Goal: Task Accomplishment & Management: Complete application form

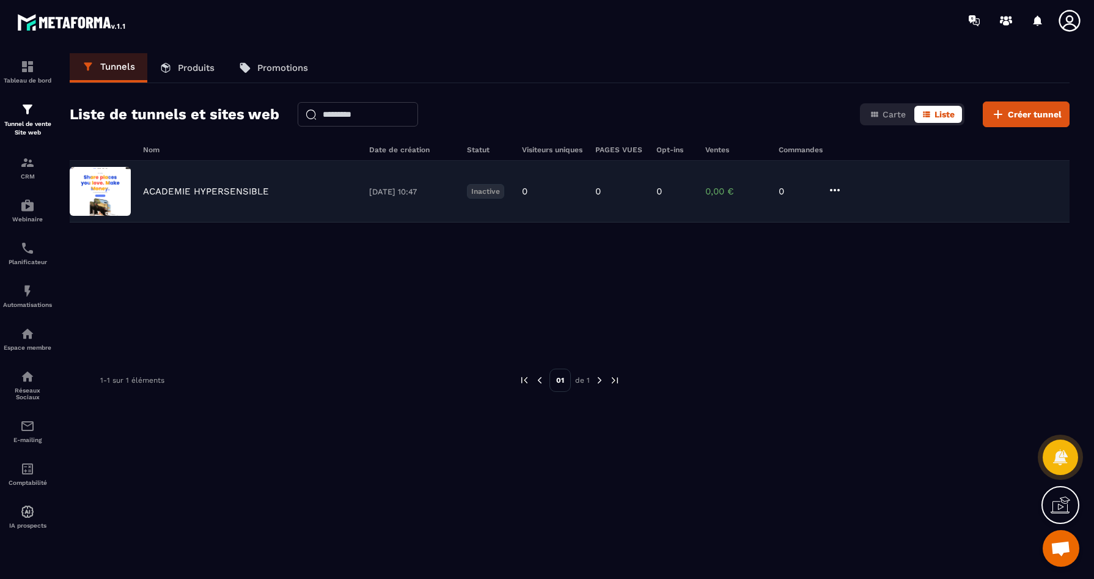
scroll to position [3318, 0]
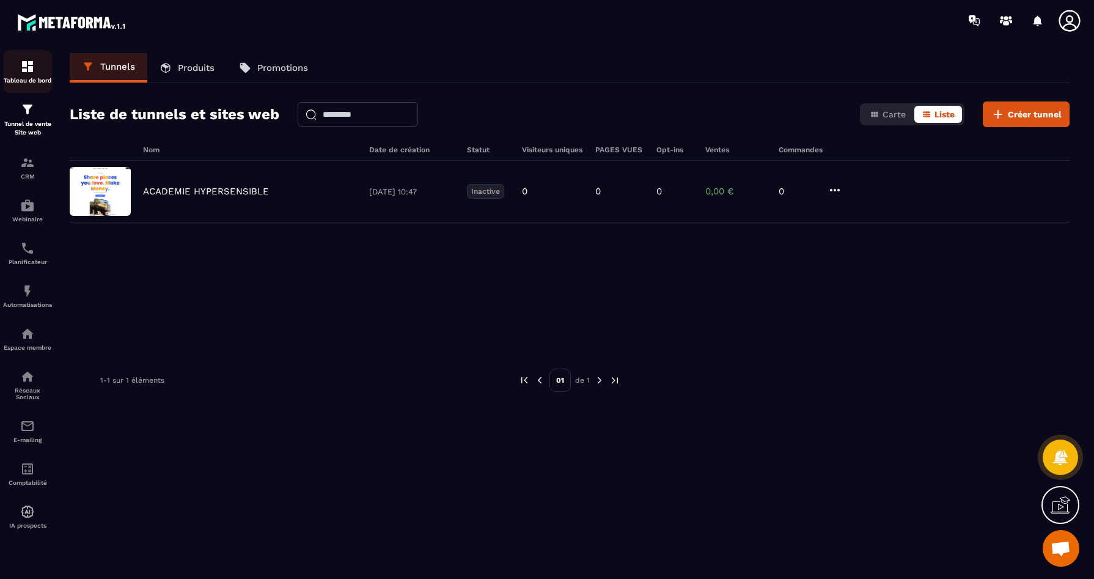
click at [21, 70] on img at bounding box center [27, 66] width 15 height 15
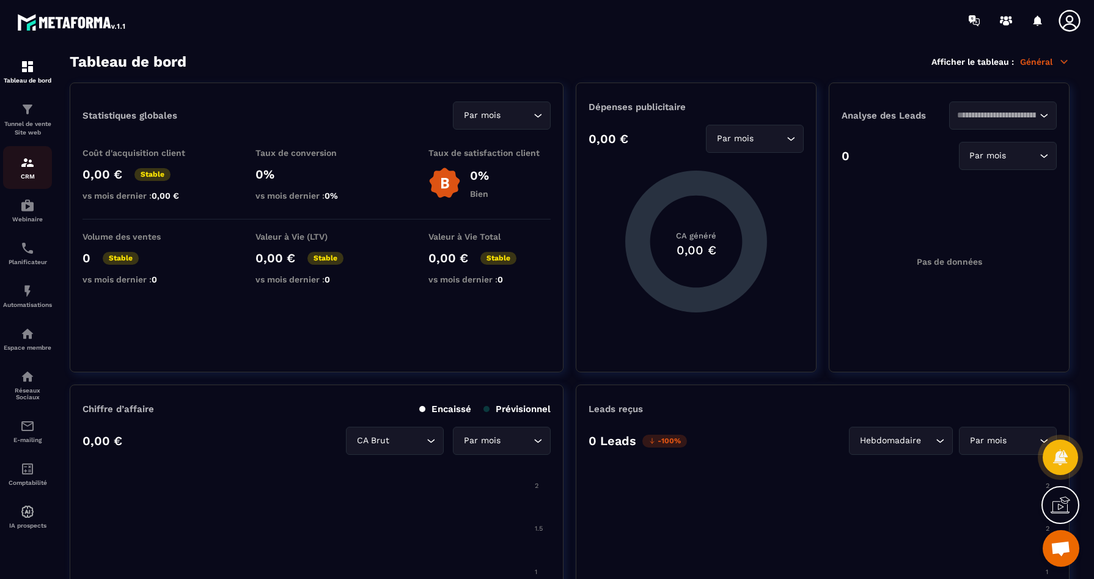
click at [23, 175] on p "CRM" at bounding box center [27, 176] width 49 height 7
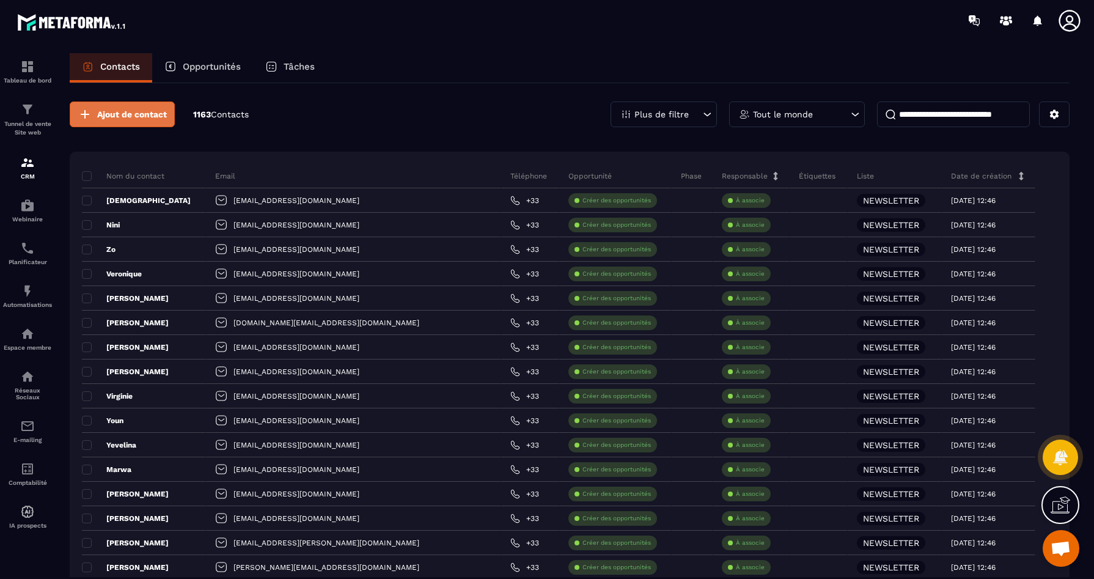
click at [110, 108] on button "Ajout de contact" at bounding box center [122, 114] width 105 height 26
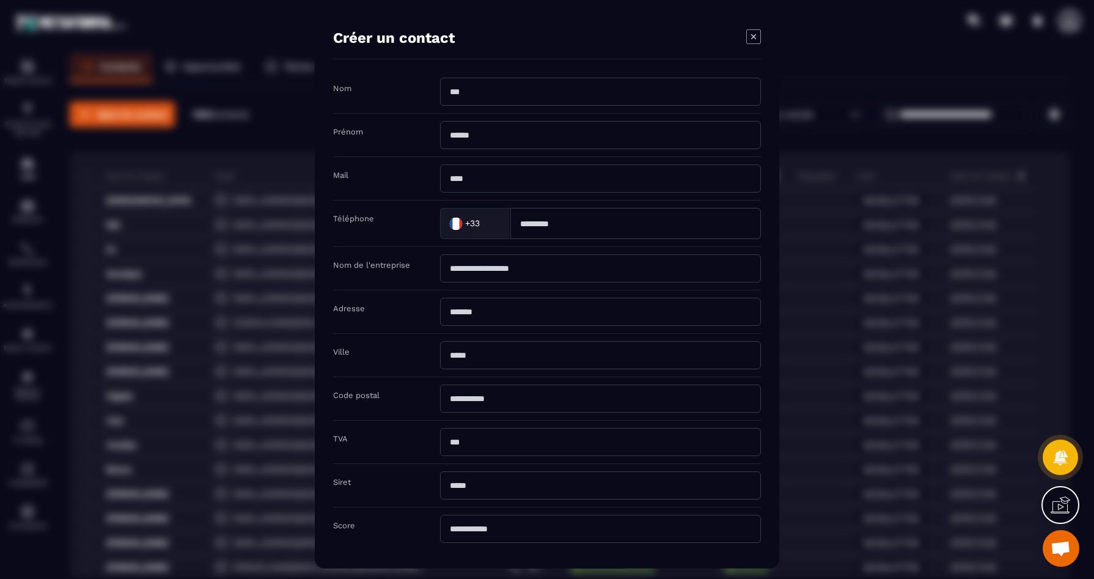
click at [595, 92] on input "Modal window" at bounding box center [600, 91] width 321 height 28
click at [398, 133] on div "Prénom" at bounding box center [547, 134] width 428 height 43
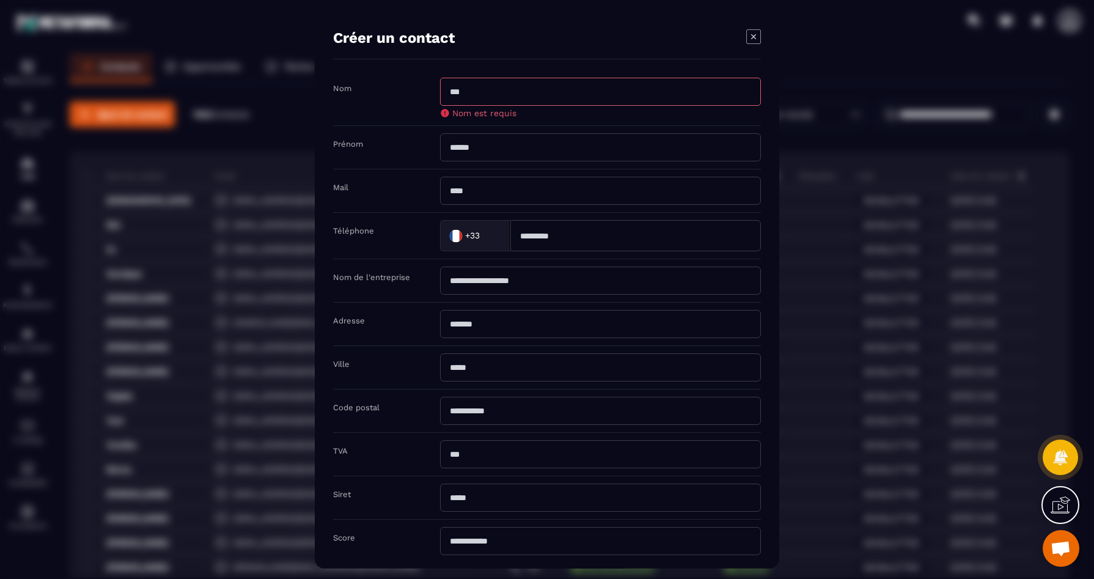
click at [521, 94] on input "Modal window" at bounding box center [600, 91] width 321 height 28
type input "*"
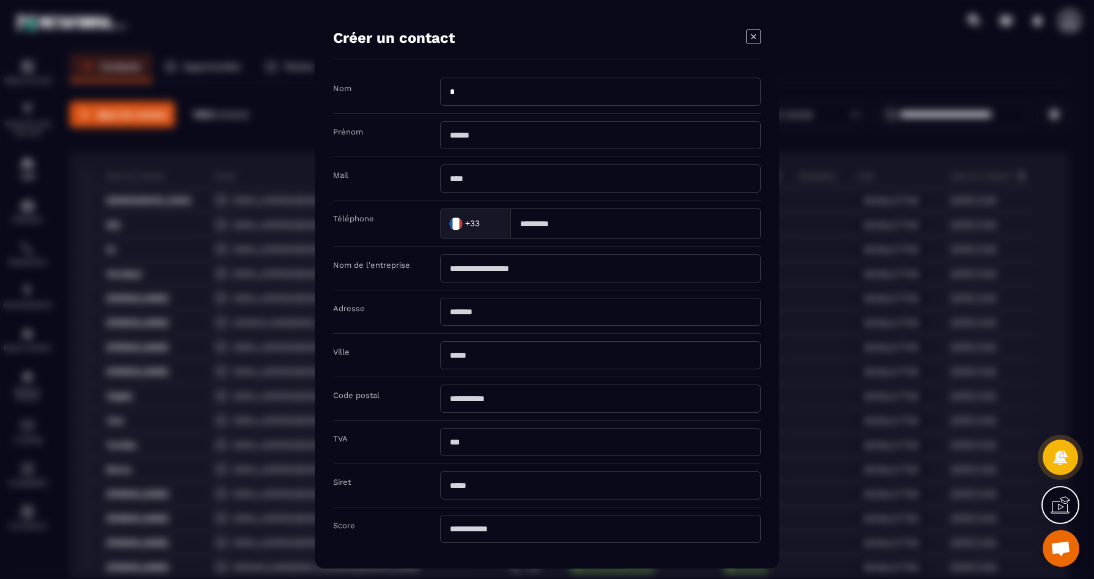
click at [481, 146] on input "Modal window" at bounding box center [600, 134] width 321 height 28
drag, startPoint x: 463, startPoint y: 93, endPoint x: 456, endPoint y: 91, distance: 7.2
click at [458, 92] on input "*" at bounding box center [600, 91] width 321 height 28
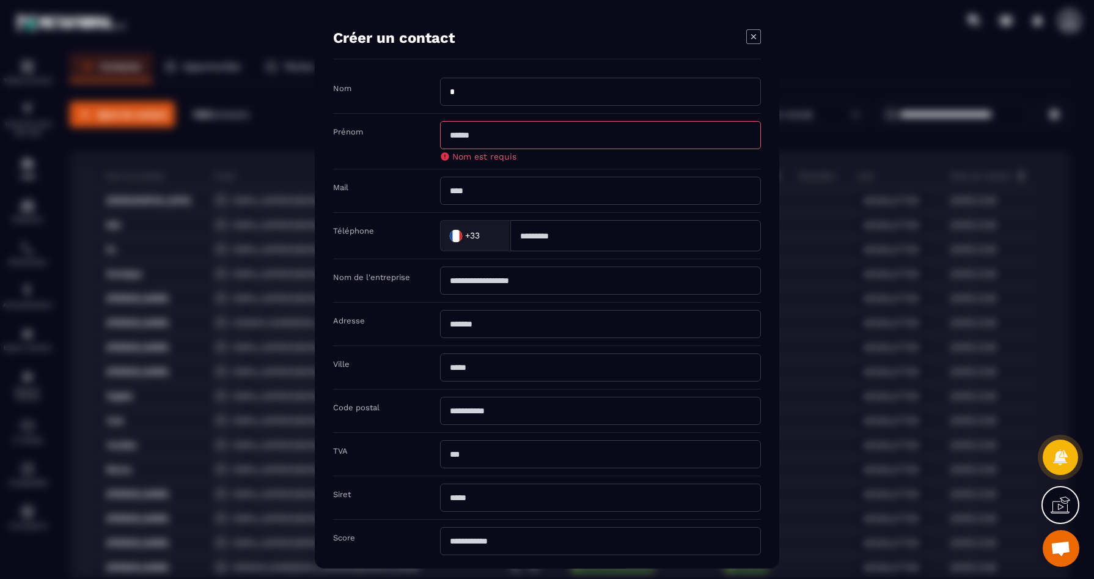
click at [450, 90] on input "*" at bounding box center [600, 91] width 321 height 28
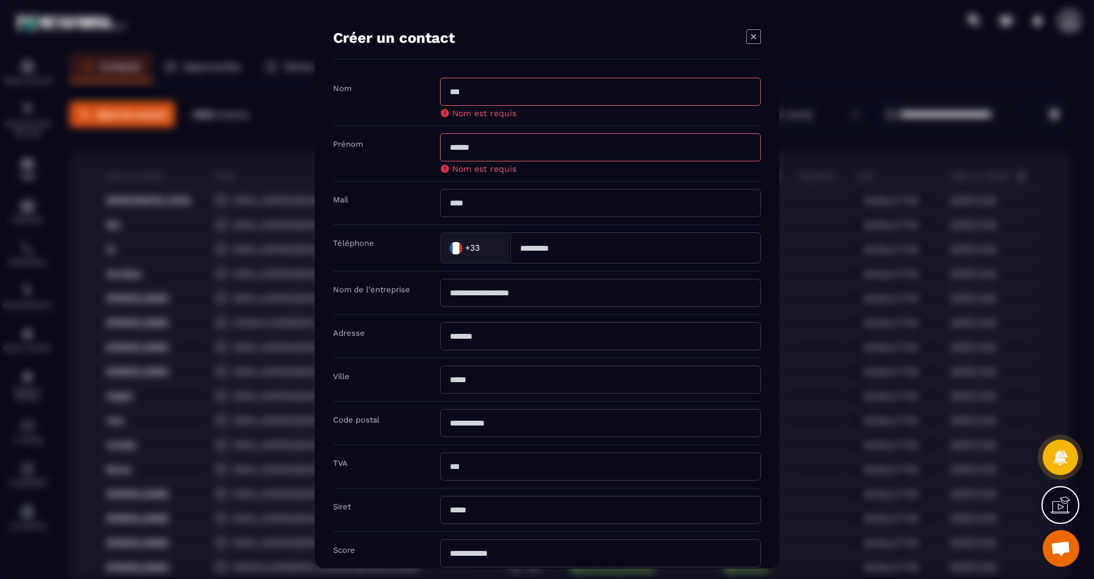
click at [451, 136] on input "Modal window" at bounding box center [600, 147] width 321 height 28
click at [448, 204] on input "Modal window" at bounding box center [600, 202] width 321 height 28
click at [748, 32] on icon "Modal window" at bounding box center [753, 36] width 15 height 15
